Goal: Communication & Community: Answer question/provide support

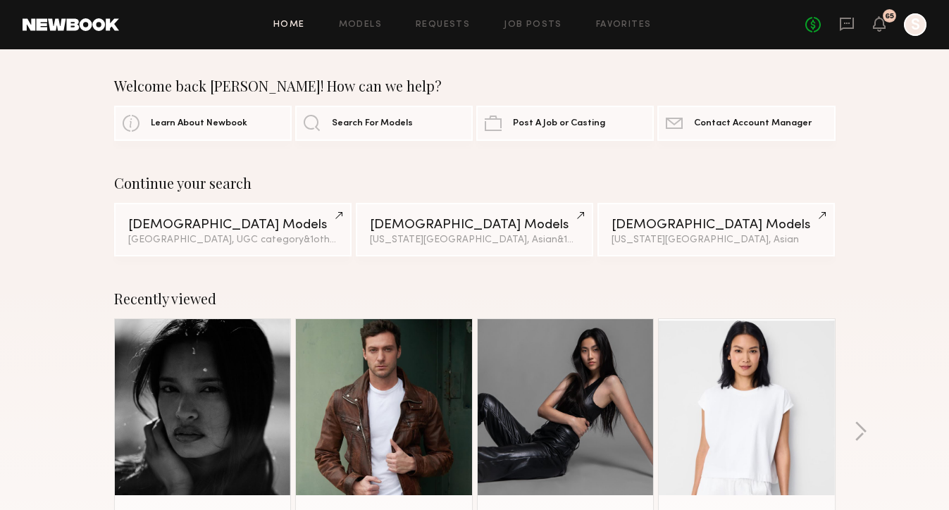
click at [893, 28] on div "No fees up to $5,000 65 S" at bounding box center [866, 24] width 121 height 23
click at [878, 26] on icon at bounding box center [879, 23] width 11 height 10
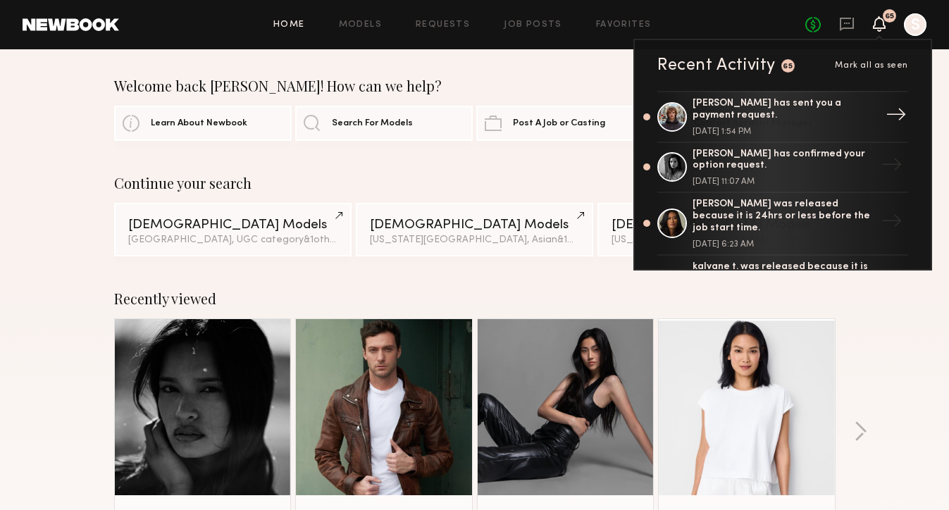
click at [826, 117] on div "[PERSON_NAME] has sent you a payment request." at bounding box center [784, 110] width 183 height 24
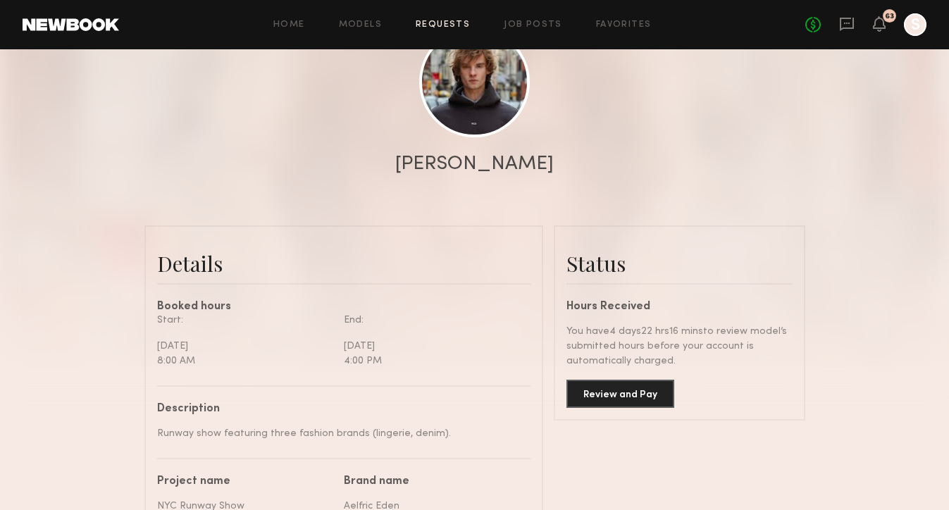
scroll to position [226, 0]
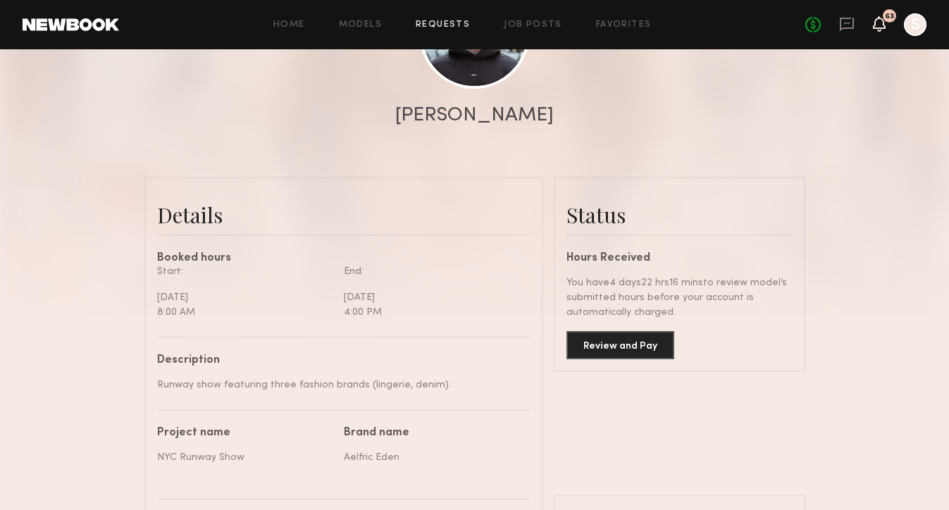
click at [880, 30] on icon at bounding box center [879, 31] width 4 height 2
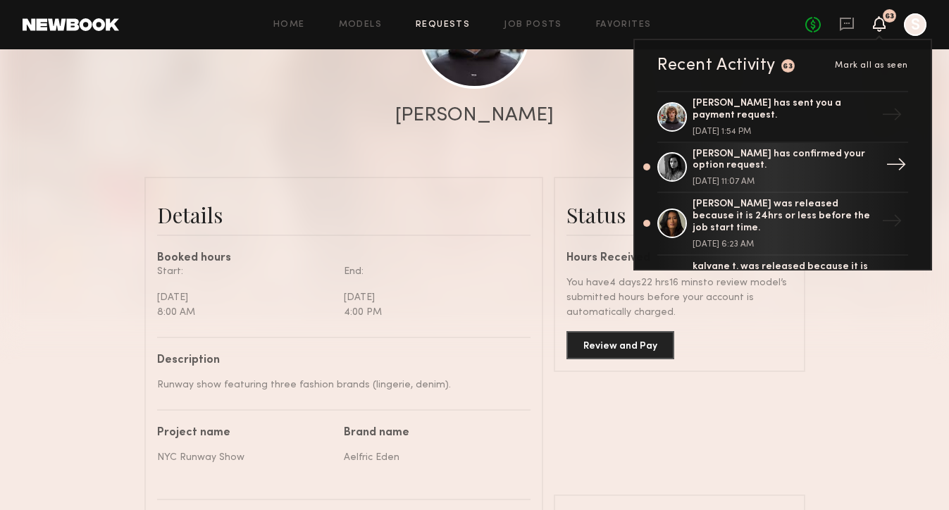
click at [818, 185] on div "[DATE] 11:07 AM" at bounding box center [784, 182] width 183 height 8
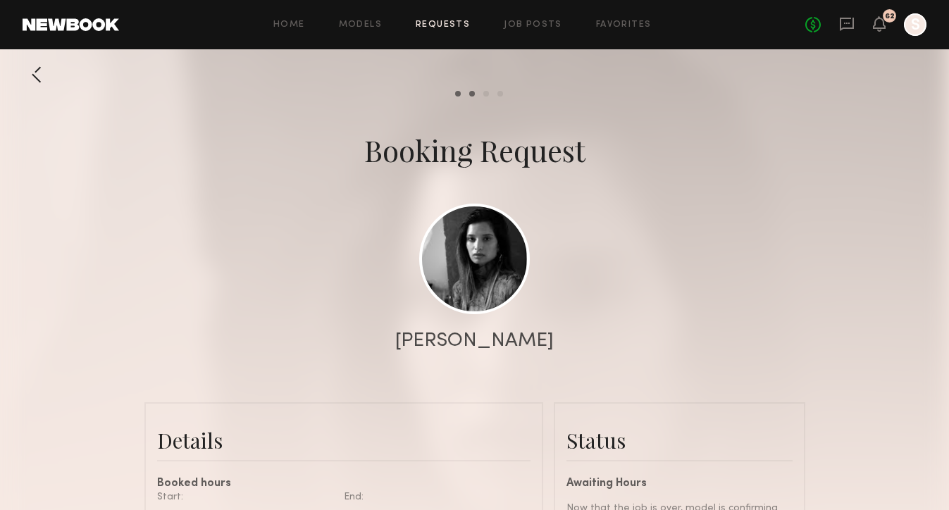
scroll to position [610, 0]
click at [882, 19] on icon at bounding box center [879, 23] width 11 height 10
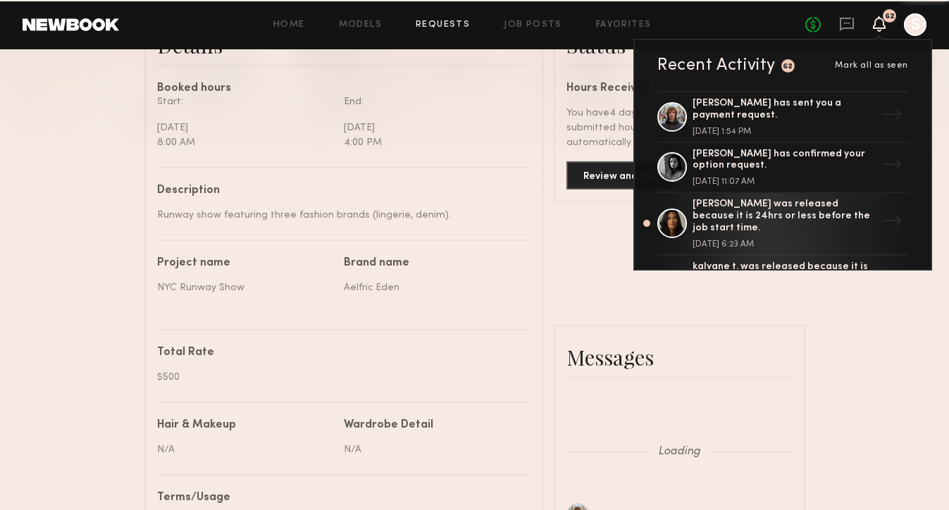
scroll to position [2004, 0]
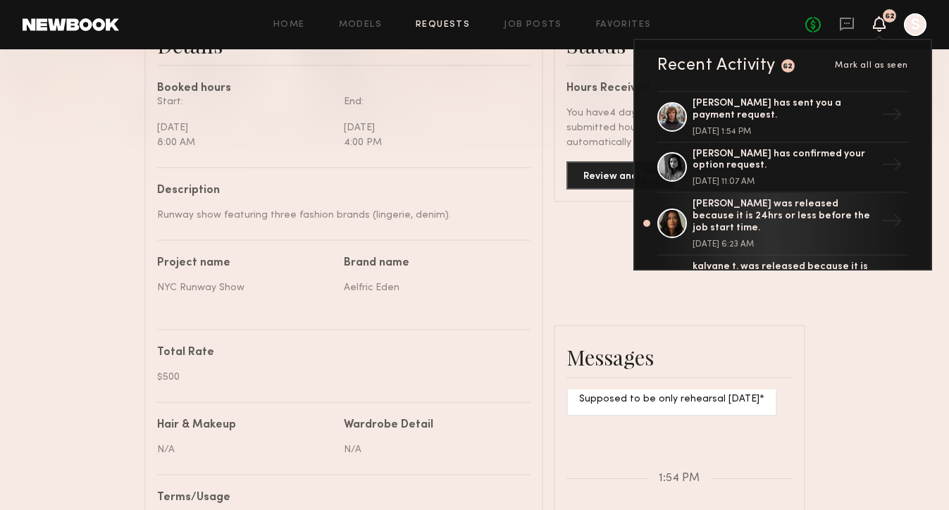
click at [882, 22] on icon at bounding box center [879, 23] width 11 height 10
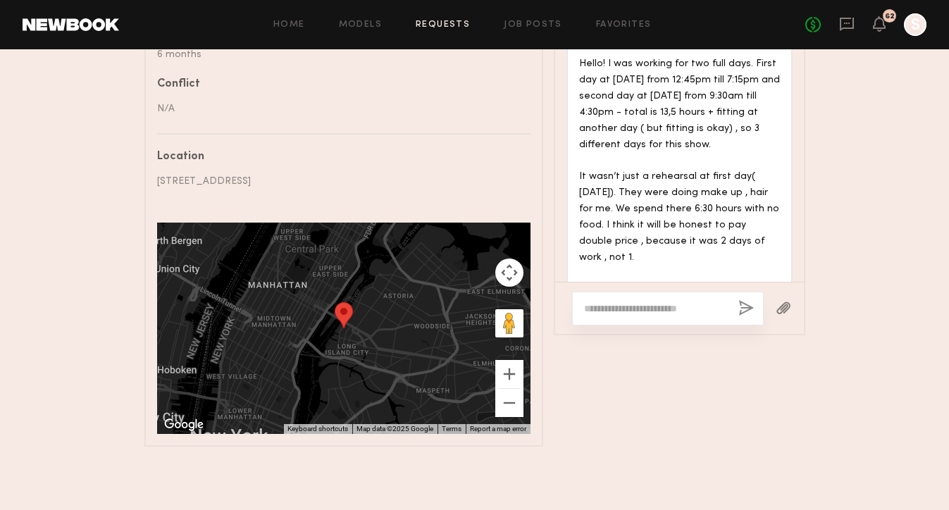
scroll to position [882, 0]
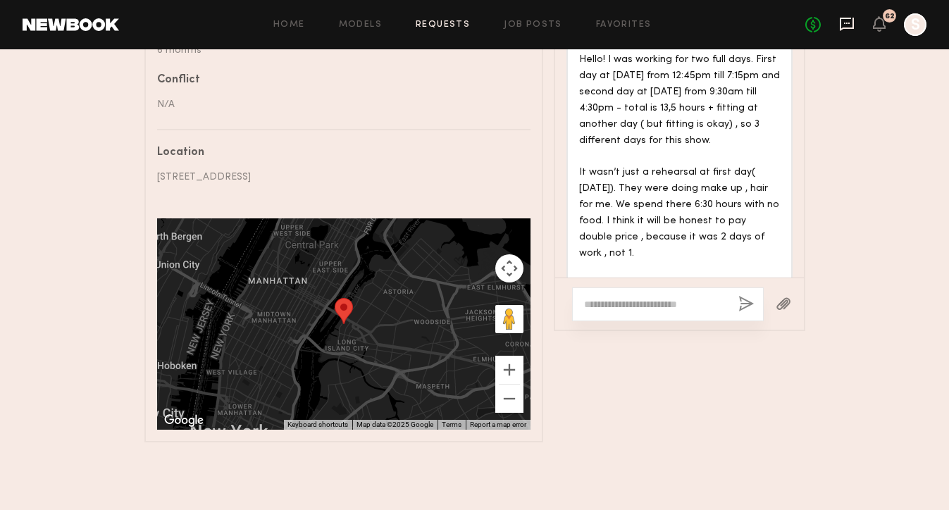
click at [839, 18] on icon at bounding box center [847, 24] width 16 height 16
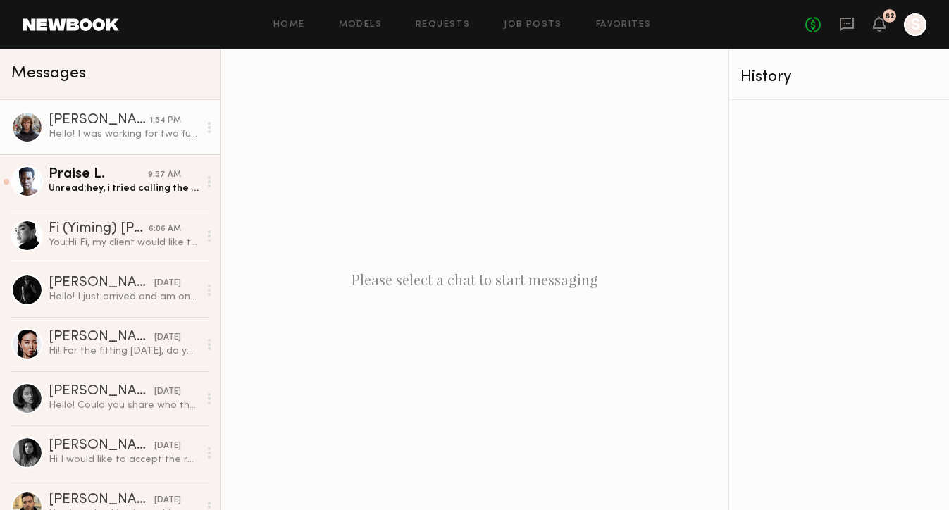
click at [115, 133] on div "Hello! I was working for two full days. First day at [DATE] from 12:45pm till 7…" at bounding box center [124, 134] width 150 height 13
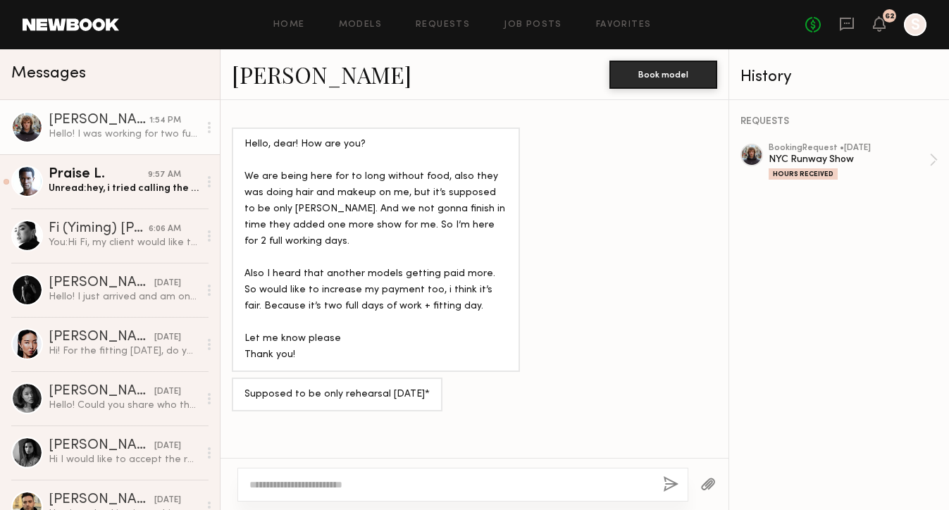
scroll to position [1859, 0]
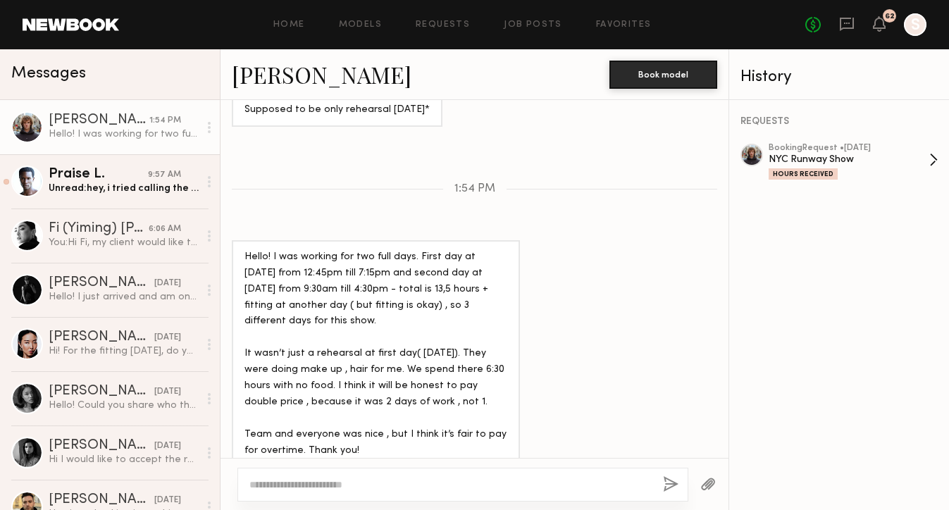
click at [890, 163] on div "NYC Runway Show" at bounding box center [849, 159] width 161 height 13
click at [364, 480] on textarea at bounding box center [451, 485] width 402 height 14
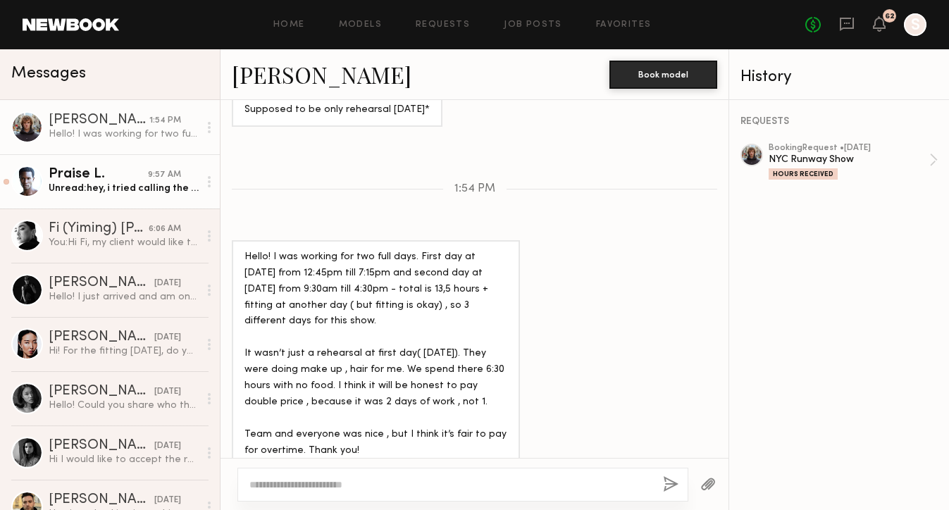
click at [123, 192] on div "Unread: hey, i tried calling the nunber you provided, but no answer" at bounding box center [124, 188] width 150 height 13
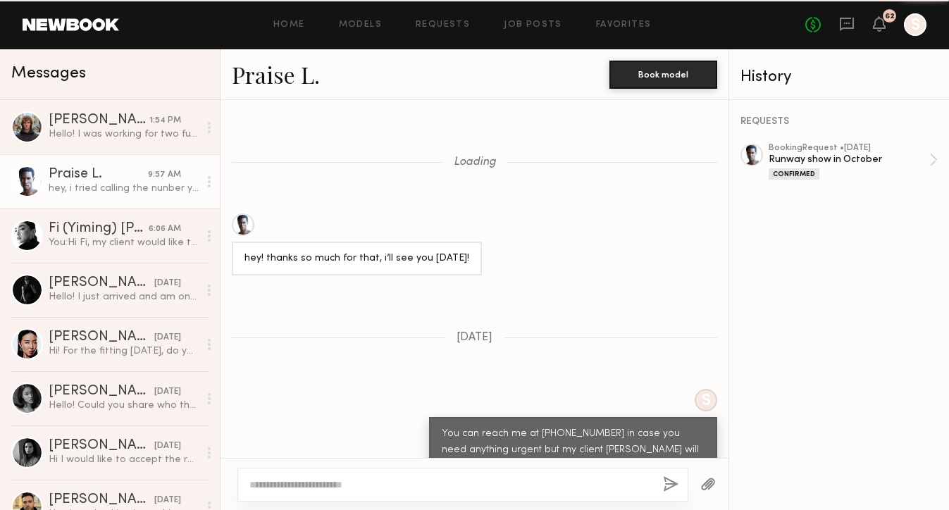
scroll to position [1353, 0]
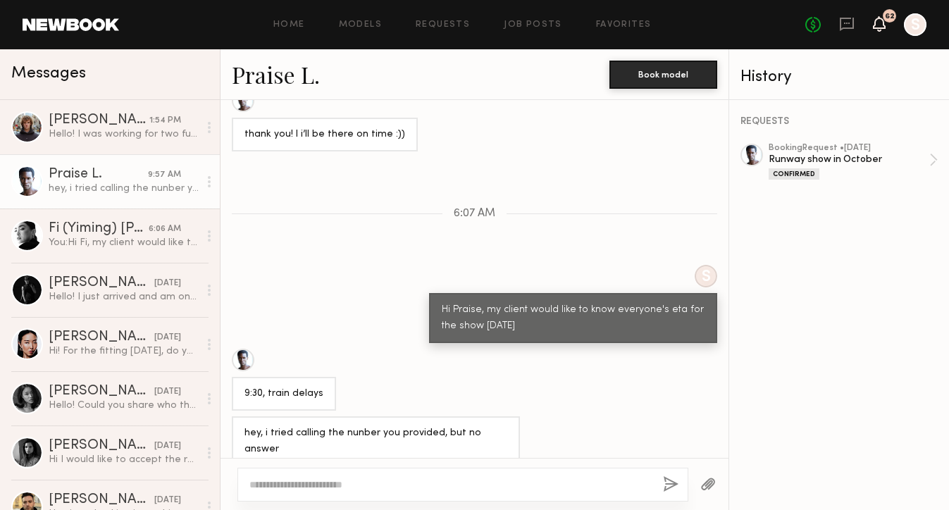
click at [878, 27] on icon at bounding box center [879, 23] width 11 height 10
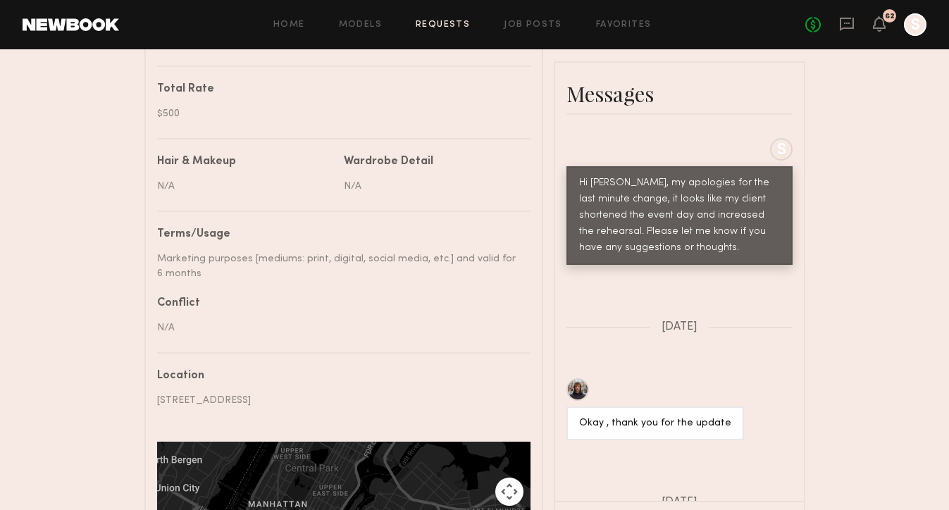
scroll to position [4675, 0]
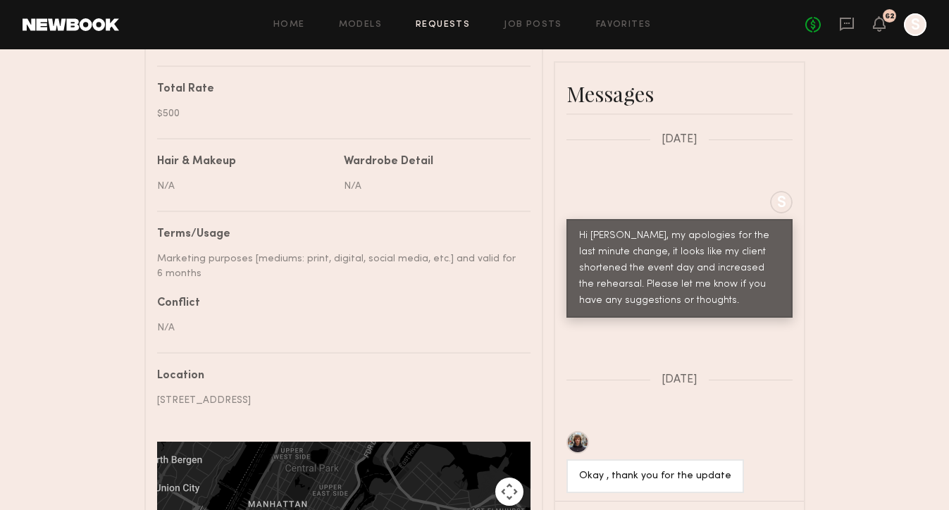
click at [885, 19] on div "62" at bounding box center [890, 17] width 10 height 8
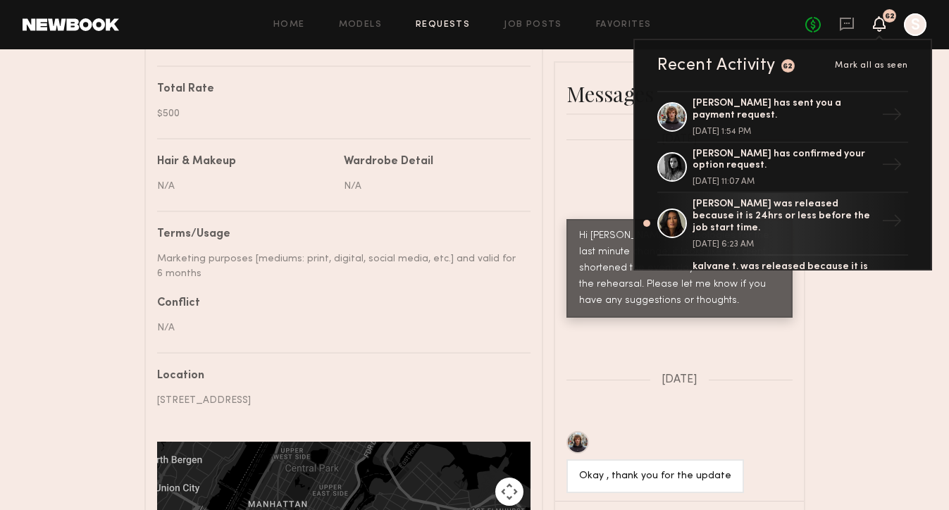
click at [911, 399] on div "Send request Model response Review hours worked Pay model Booking Request Vikto…" at bounding box center [474, 34] width 949 height 1264
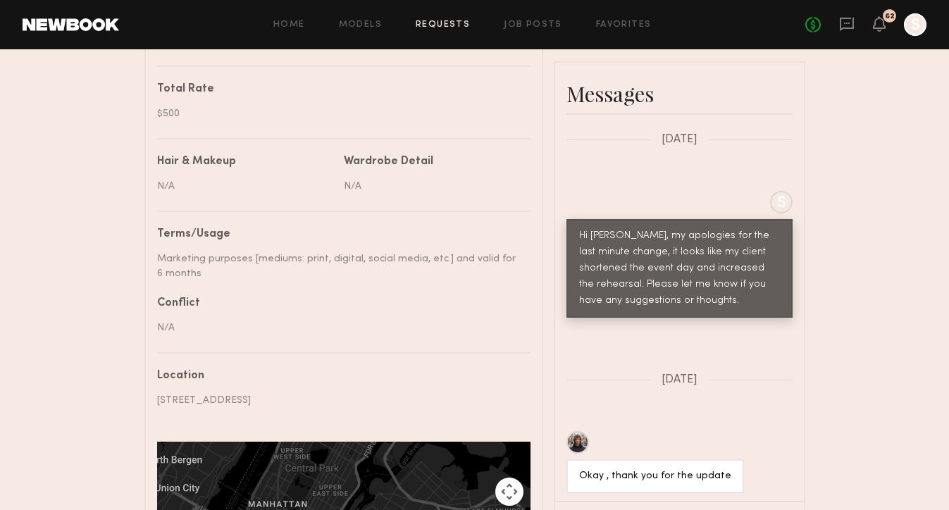
click at [86, 26] on link at bounding box center [71, 24] width 97 height 13
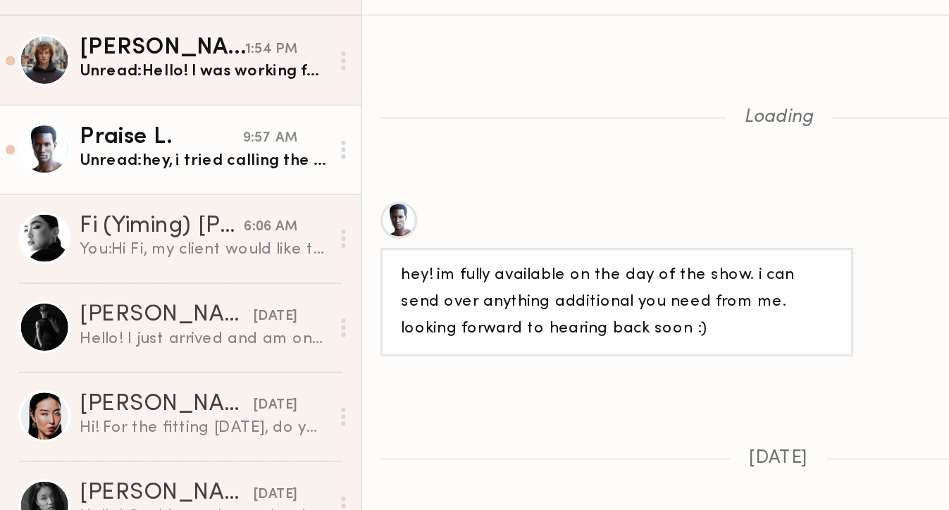
scroll to position [2409, 0]
